Goal: Information Seeking & Learning: Get advice/opinions

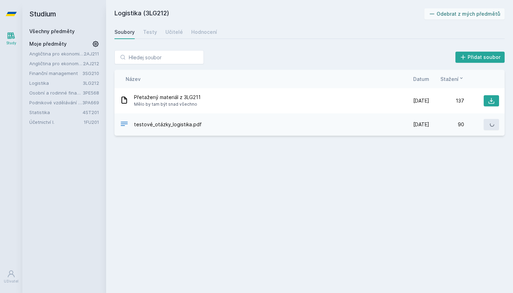
click at [88, 85] on link "3LG212" at bounding box center [91, 83] width 16 height 6
click at [87, 97] on div "Angličtina pro ekonomická studia 1 (B2/C1) 2AJ211 Angličtina pro ekonomická stu…" at bounding box center [64, 87] width 70 height 75
click at [88, 93] on link "3PE568" at bounding box center [91, 93] width 16 height 6
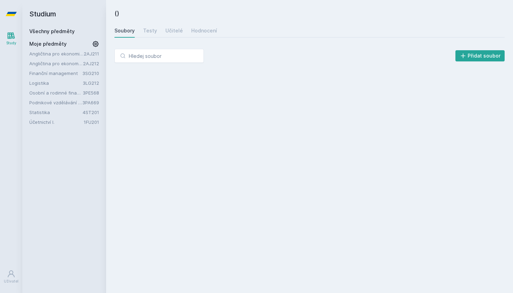
click at [91, 84] on link "3LG212" at bounding box center [91, 83] width 16 height 6
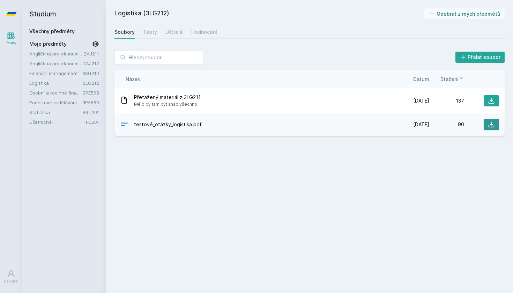
click at [487, 123] on button at bounding box center [490, 124] width 15 height 11
click at [75, 93] on link "Osobní a rodinné finance" at bounding box center [55, 92] width 53 height 7
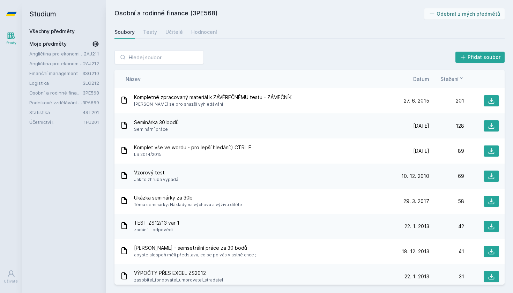
click at [299, 39] on div "Osobní a rodinné finance (3PE568) Odebrat z mých předmětů [GEOGRAPHIC_DATA] Tes…" at bounding box center [309, 146] width 390 height 276
click at [492, 126] on icon at bounding box center [491, 126] width 6 height 6
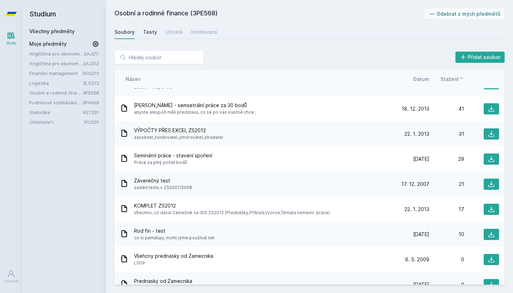
click at [151, 35] on div "Testy" at bounding box center [150, 32] width 14 height 7
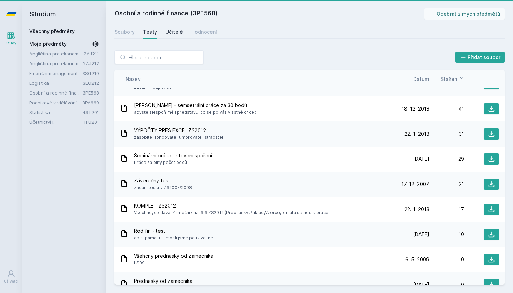
click at [179, 30] on div "Učitelé" at bounding box center [173, 32] width 17 height 7
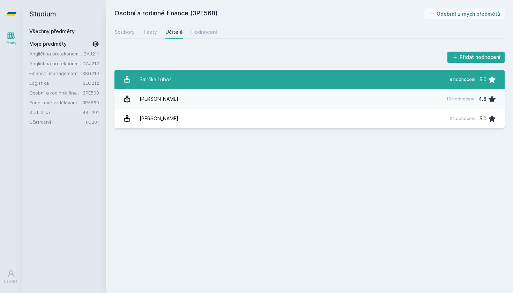
click at [197, 79] on link "Smrčka Luboš 8 hodnocení 5.0" at bounding box center [309, 80] width 390 height 20
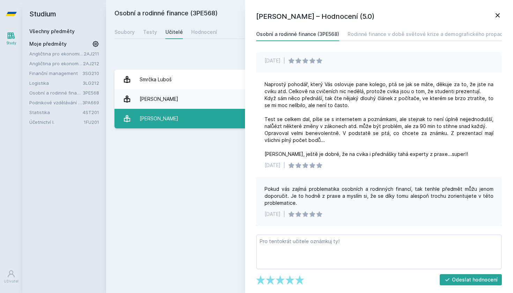
click at [216, 111] on link "[PERSON_NAME] 2 hodnocení 5.0" at bounding box center [309, 119] width 390 height 20
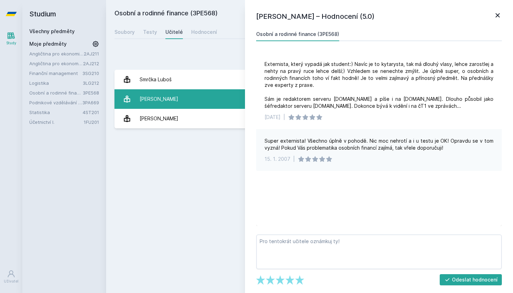
click at [216, 100] on link "[PERSON_NAME] 19 hodnocení 4.8" at bounding box center [309, 99] width 390 height 20
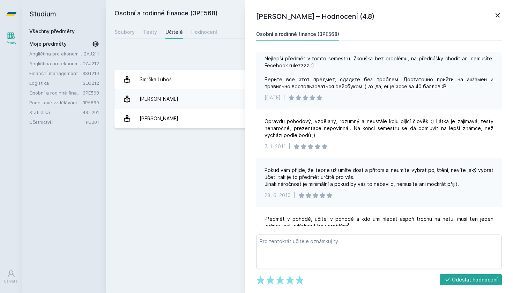
scroll to position [515, 0]
click at [497, 15] on icon at bounding box center [497, 15] width 4 height 4
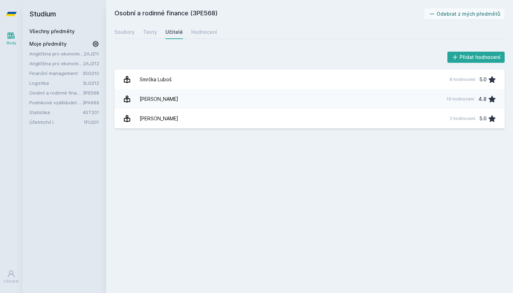
click at [311, 48] on div "Přidat hodnocení [PERSON_NAME] 8 hodnocení 5.0 [PERSON_NAME] 19 hodnocení 4.8 […" at bounding box center [309, 89] width 407 height 95
